Goal: Task Accomplishment & Management: Manage account settings

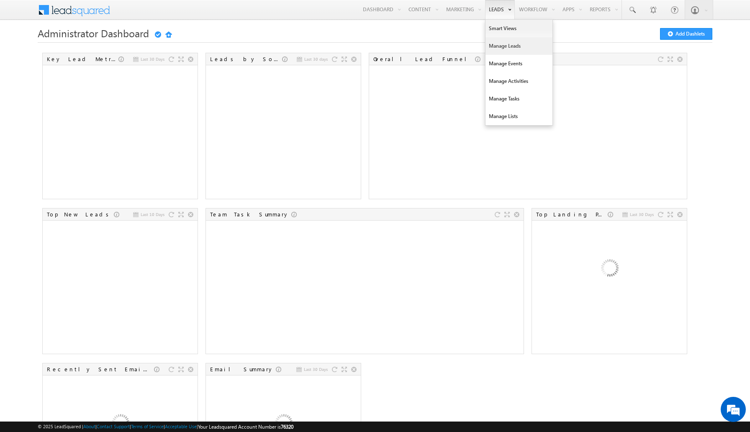
click at [498, 49] on link "Manage Leads" at bounding box center [518, 46] width 67 height 18
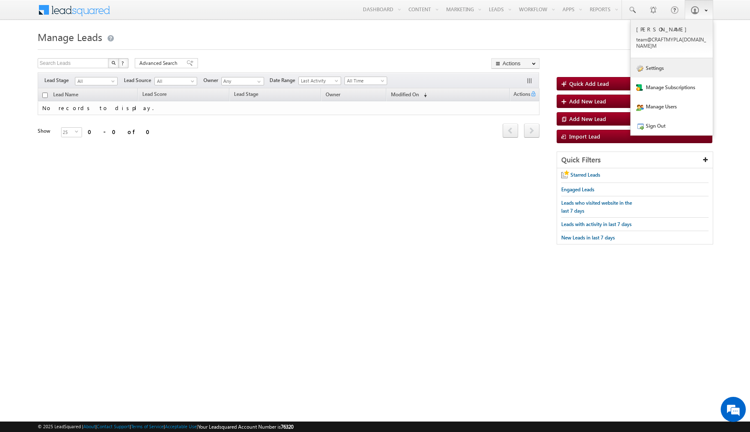
click at [673, 64] on link "Settings" at bounding box center [671, 67] width 82 height 19
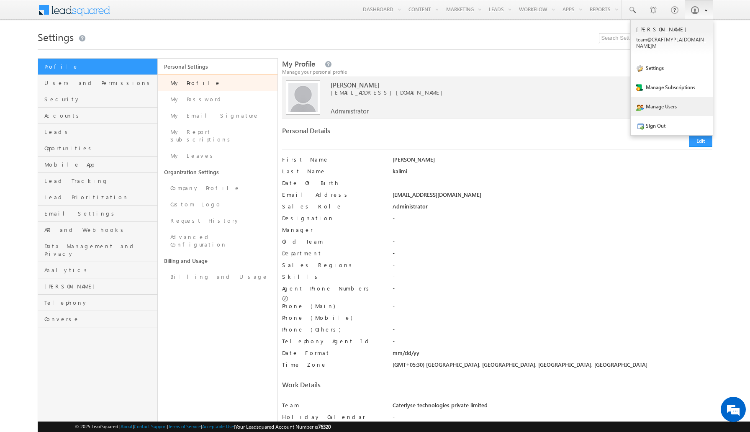
click at [663, 101] on link "Manage Users" at bounding box center [671, 106] width 82 height 19
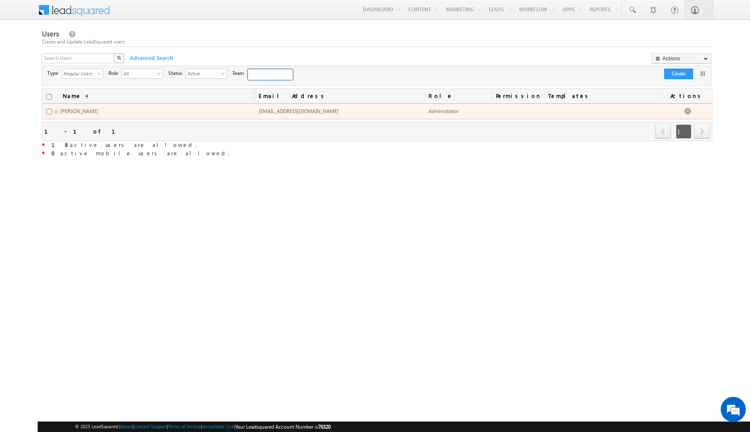
click at [89, 116] on td "YASHWANTH kalimi" at bounding box center [148, 111] width 212 height 16
click at [46, 112] on input "checkbox" at bounding box center [48, 111] width 5 height 5
checkbox input "true"
click at [46, 112] on input "checkbox" at bounding box center [48, 111] width 5 height 5
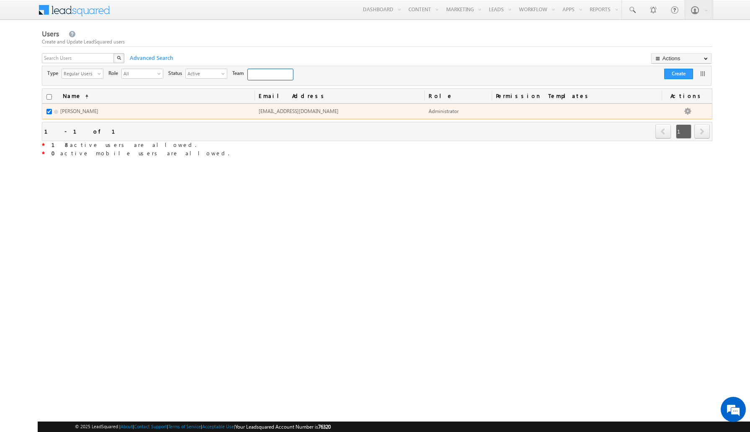
checkbox input "false"
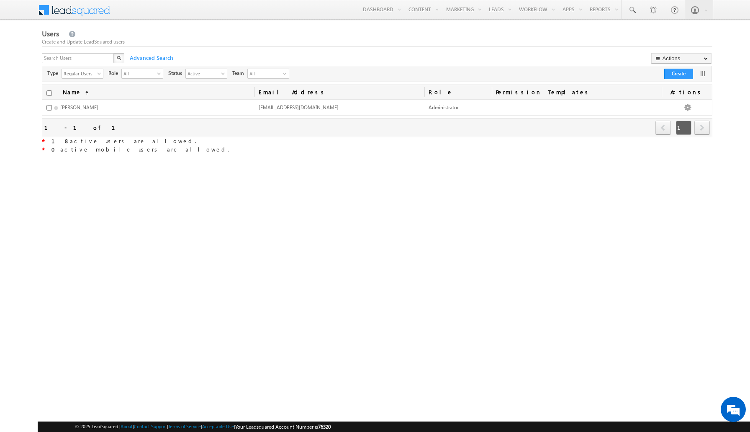
click at [526, 57] on div "X Advanced Search Actions Import Users Update via CSV Export Users Bulk Update …" at bounding box center [376, 59] width 668 height 13
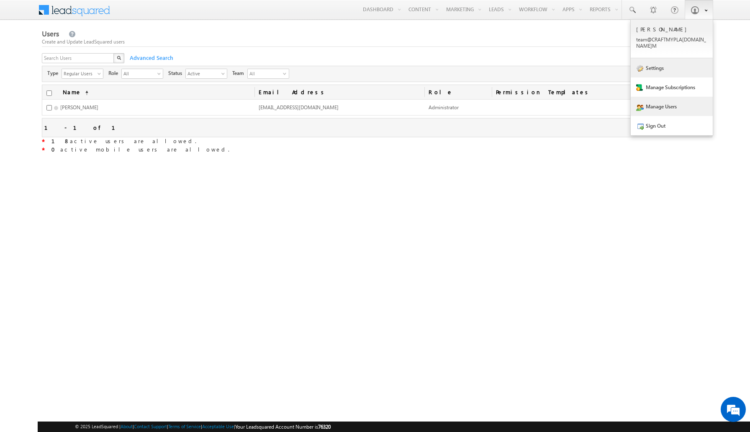
click at [663, 65] on link "Settings" at bounding box center [671, 67] width 82 height 19
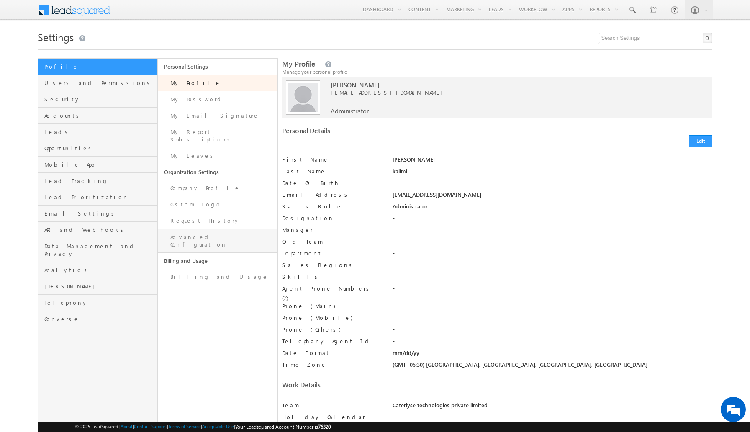
click at [246, 229] on link "Advanced Configuration" at bounding box center [218, 241] width 120 height 24
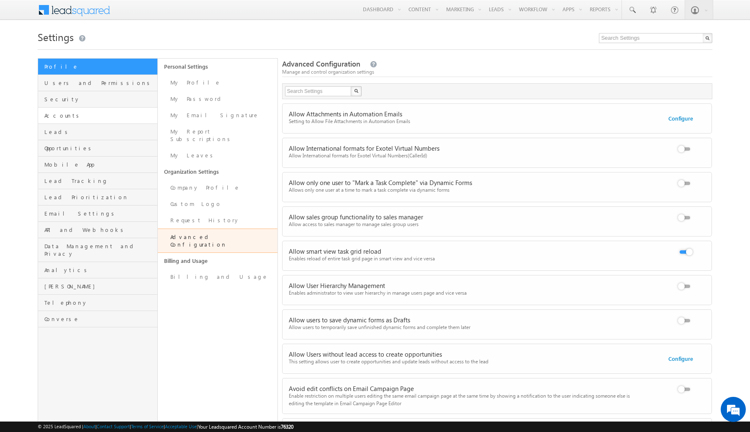
click at [84, 111] on link "Accounts" at bounding box center [97, 115] width 119 height 16
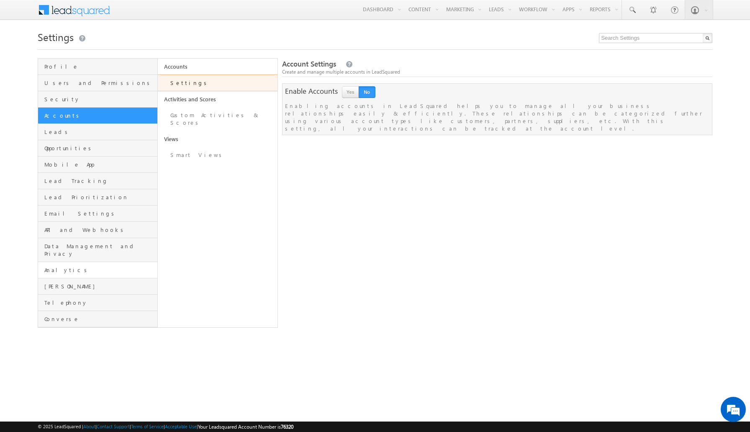
click at [60, 262] on link "Analytics" at bounding box center [97, 270] width 119 height 16
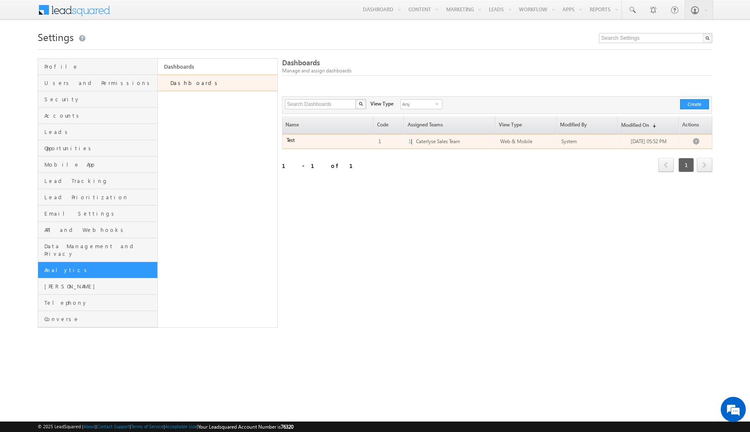
click at [348, 148] on td "Test" at bounding box center [328, 141] width 92 height 15
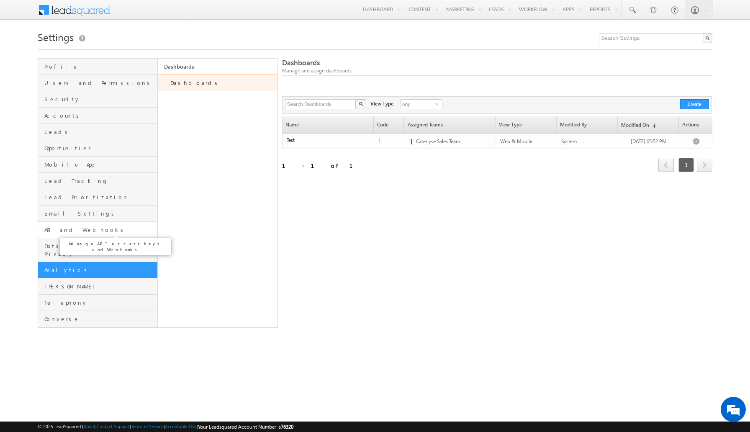
click at [113, 226] on span "API and Webhooks" at bounding box center [99, 230] width 111 height 8
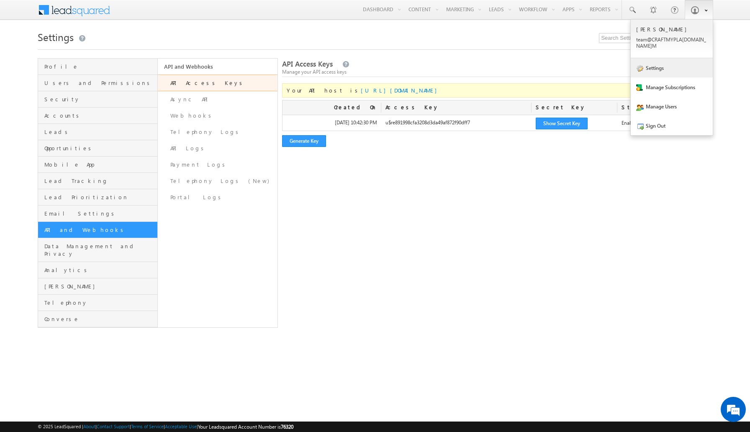
click at [667, 58] on link "Settings" at bounding box center [671, 67] width 82 height 19
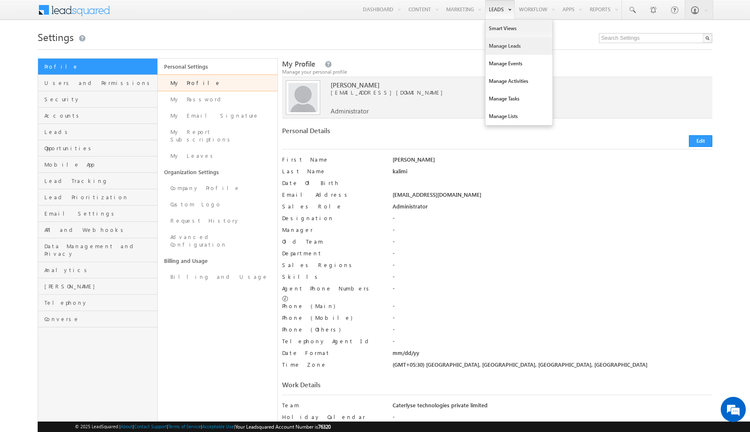
click at [502, 38] on link "Manage Leads" at bounding box center [518, 46] width 67 height 18
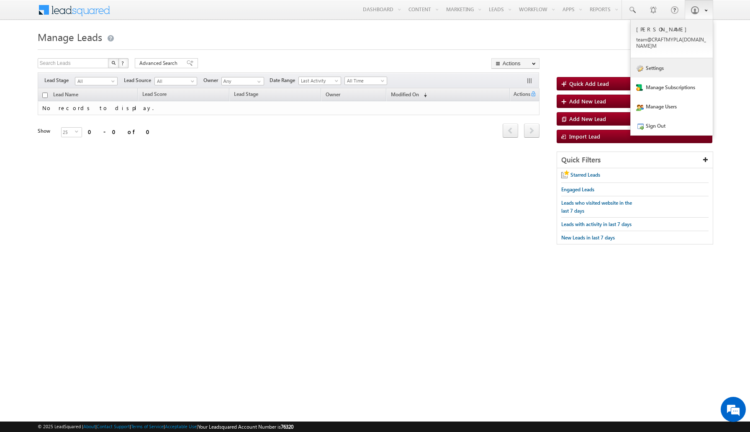
click at [696, 62] on link "Settings" at bounding box center [671, 67] width 82 height 19
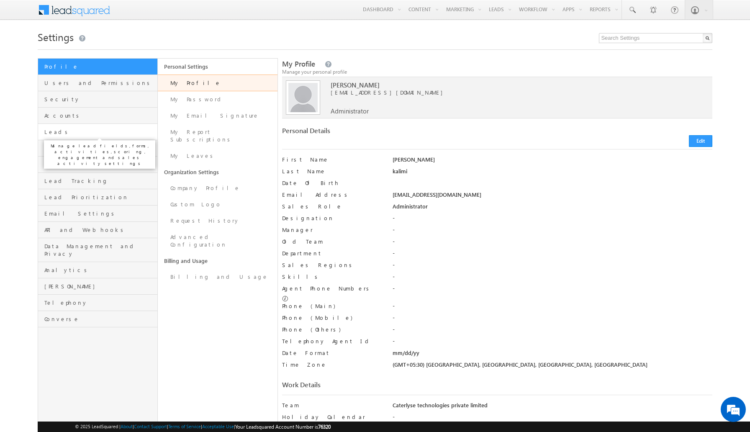
click at [78, 134] on span "Leads" at bounding box center [99, 132] width 111 height 8
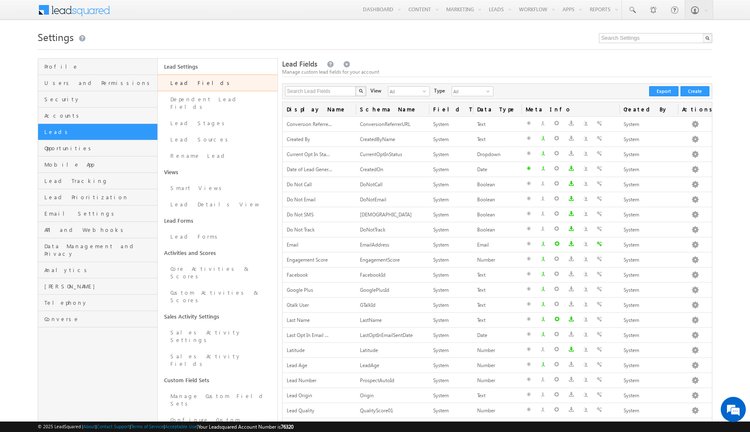
click at [192, 87] on link "Lead Fields" at bounding box center [218, 82] width 120 height 17
click at [188, 228] on link "Lead Forms" at bounding box center [218, 236] width 120 height 16
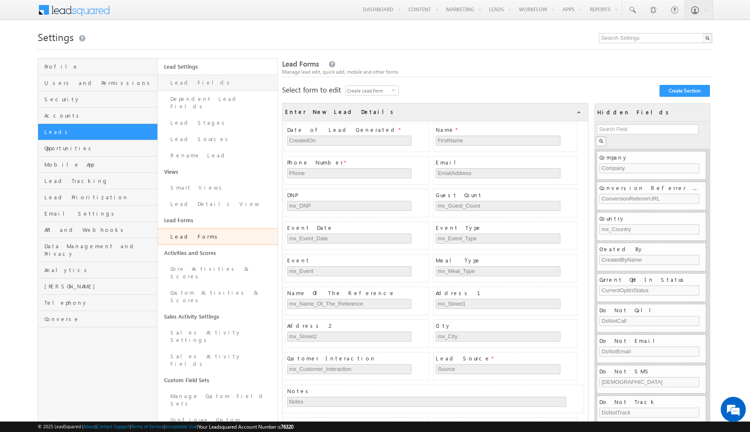
click at [223, 87] on link "Lead Fields" at bounding box center [218, 82] width 120 height 16
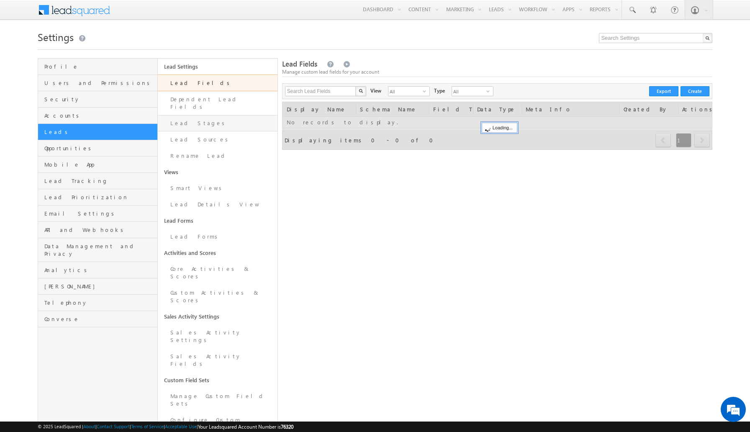
click at [226, 115] on link "Lead Stages" at bounding box center [218, 123] width 120 height 16
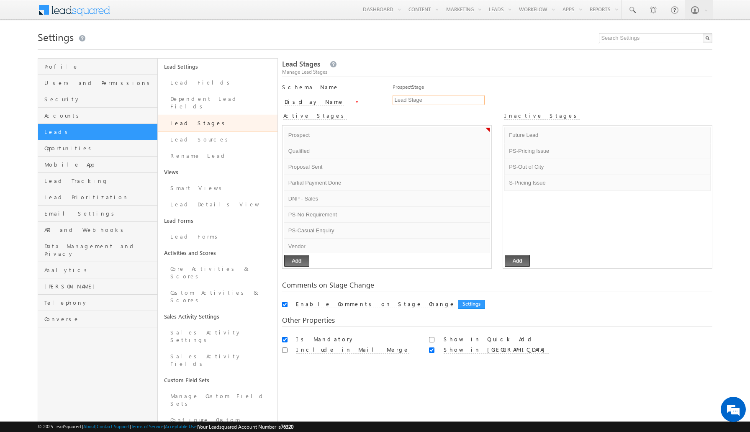
click at [431, 98] on input "Lead Stage" at bounding box center [438, 100] width 92 height 10
click at [478, 86] on div "ProspectStage" at bounding box center [552, 89] width 320 height 12
click at [425, 88] on div "ProspectStage" at bounding box center [552, 89] width 320 height 12
click at [418, 88] on div "ProspectStage" at bounding box center [552, 89] width 320 height 12
click at [398, 98] on input "Lead Stage" at bounding box center [438, 100] width 92 height 10
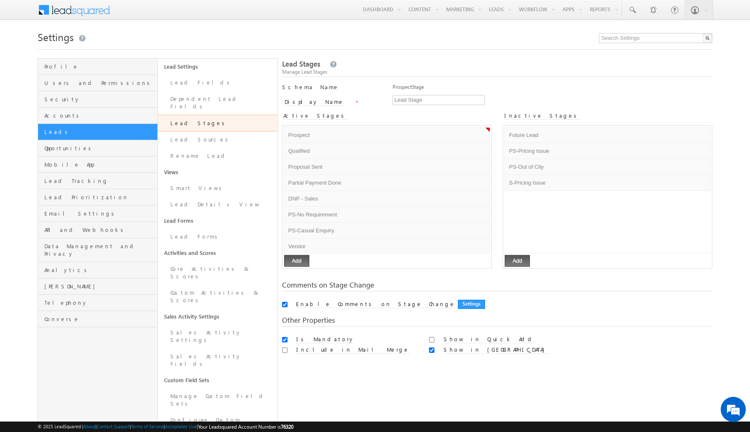
click at [361, 104] on div "Display Name *" at bounding box center [331, 103] width 99 height 12
click at [206, 117] on link "Lead Stages" at bounding box center [218, 123] width 120 height 17
click at [219, 85] on link "Lead Fields" at bounding box center [218, 82] width 120 height 16
